Goal: Navigation & Orientation: Find specific page/section

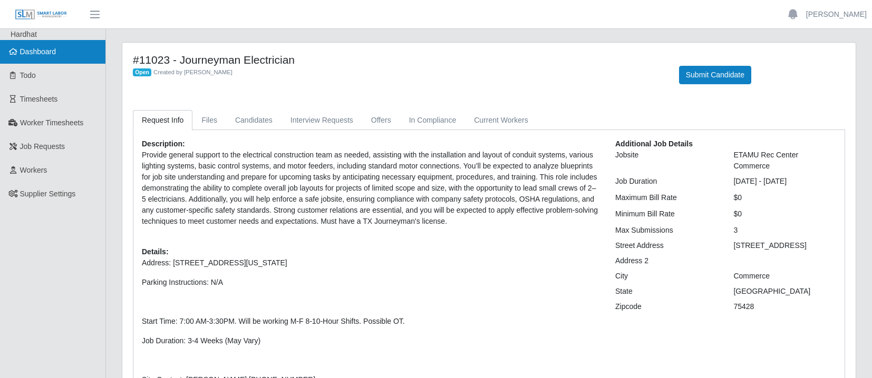
click at [53, 53] on span "Dashboard" at bounding box center [38, 51] width 36 height 8
